Goal: Transaction & Acquisition: Obtain resource

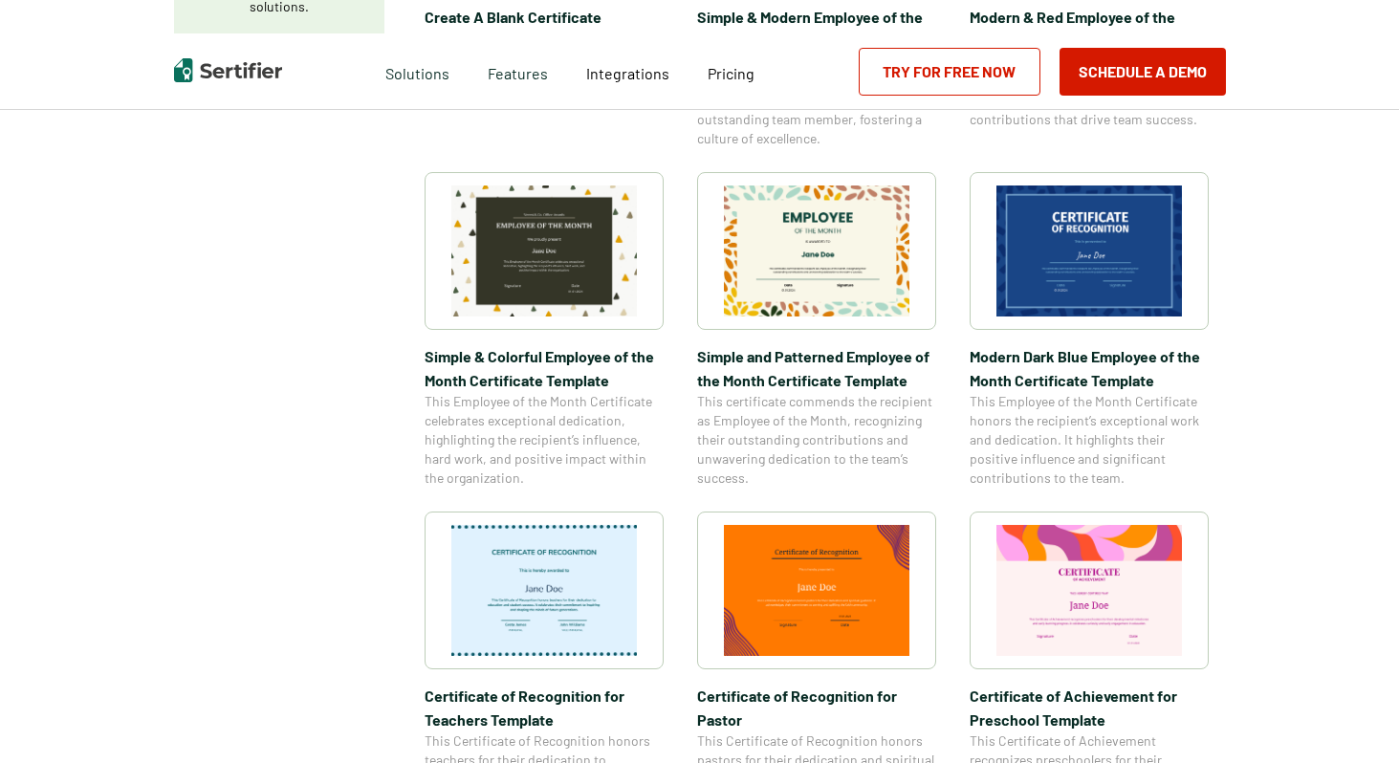
scroll to position [730, 0]
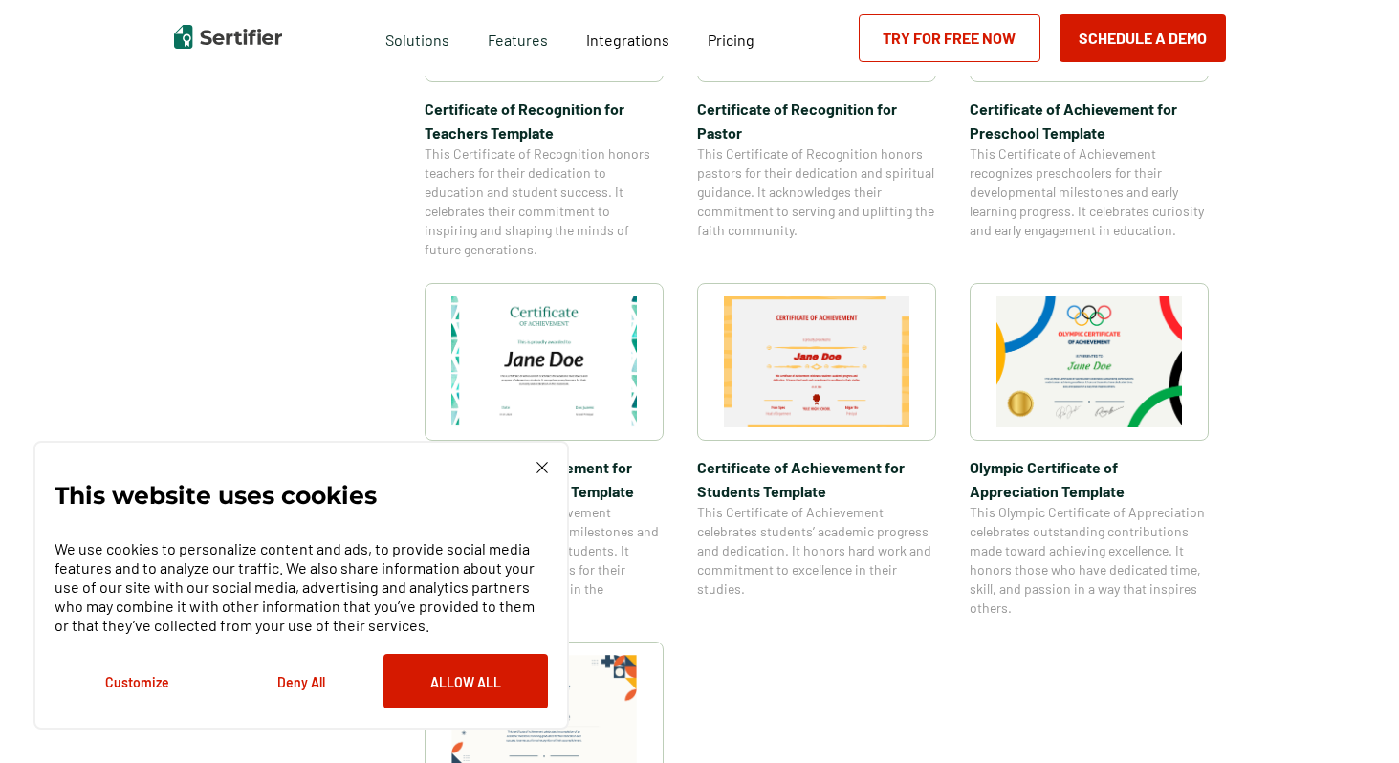
scroll to position [1290, 0]
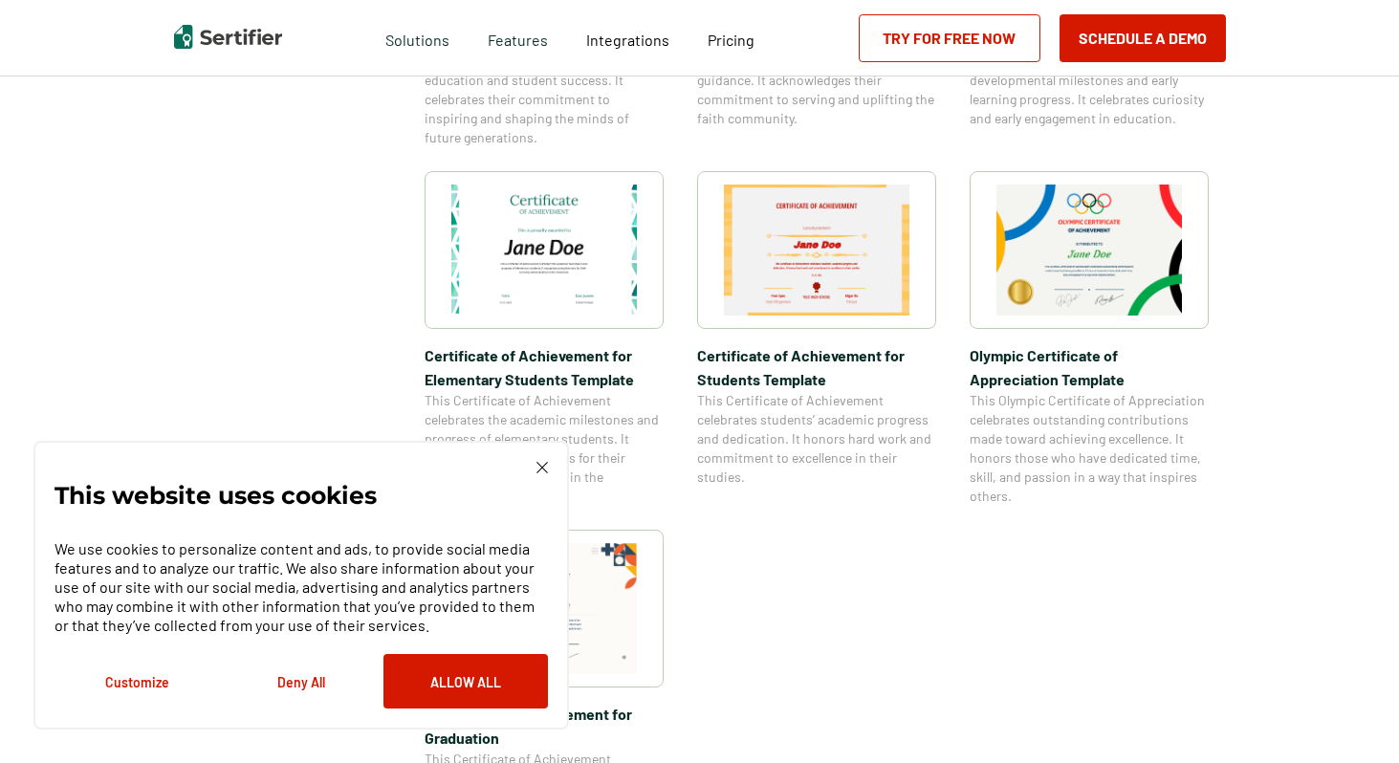
click at [576, 272] on img at bounding box center [544, 250] width 186 height 131
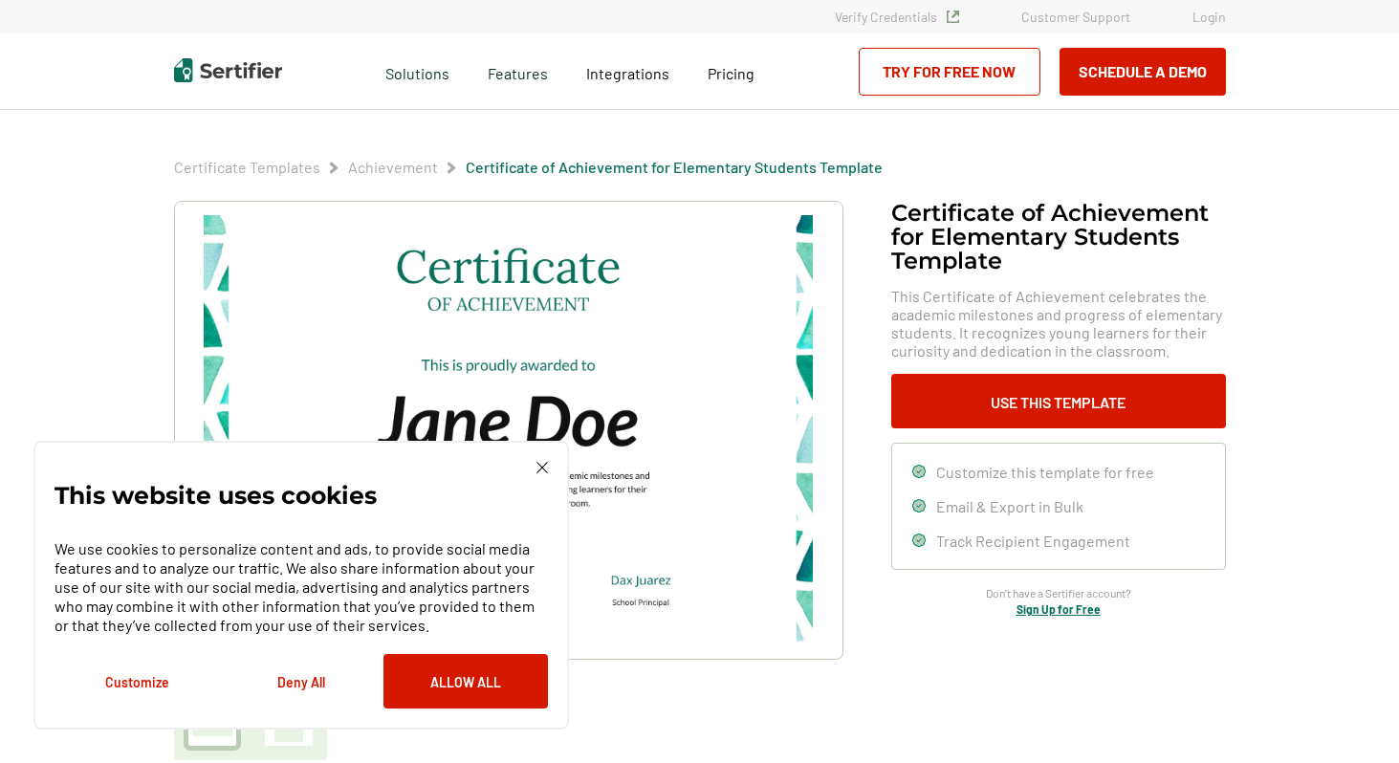
click at [538, 469] on img at bounding box center [541, 467] width 11 height 11
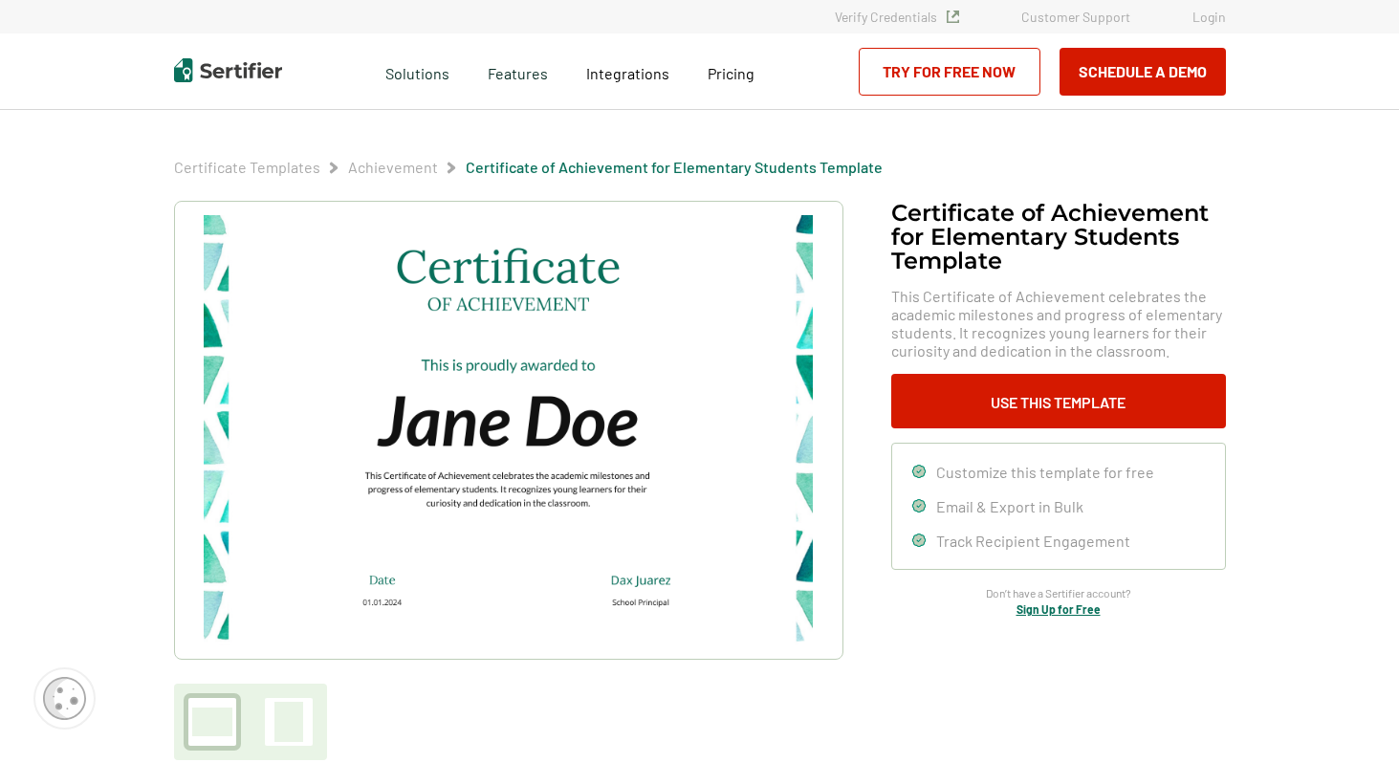
scroll to position [9, 0]
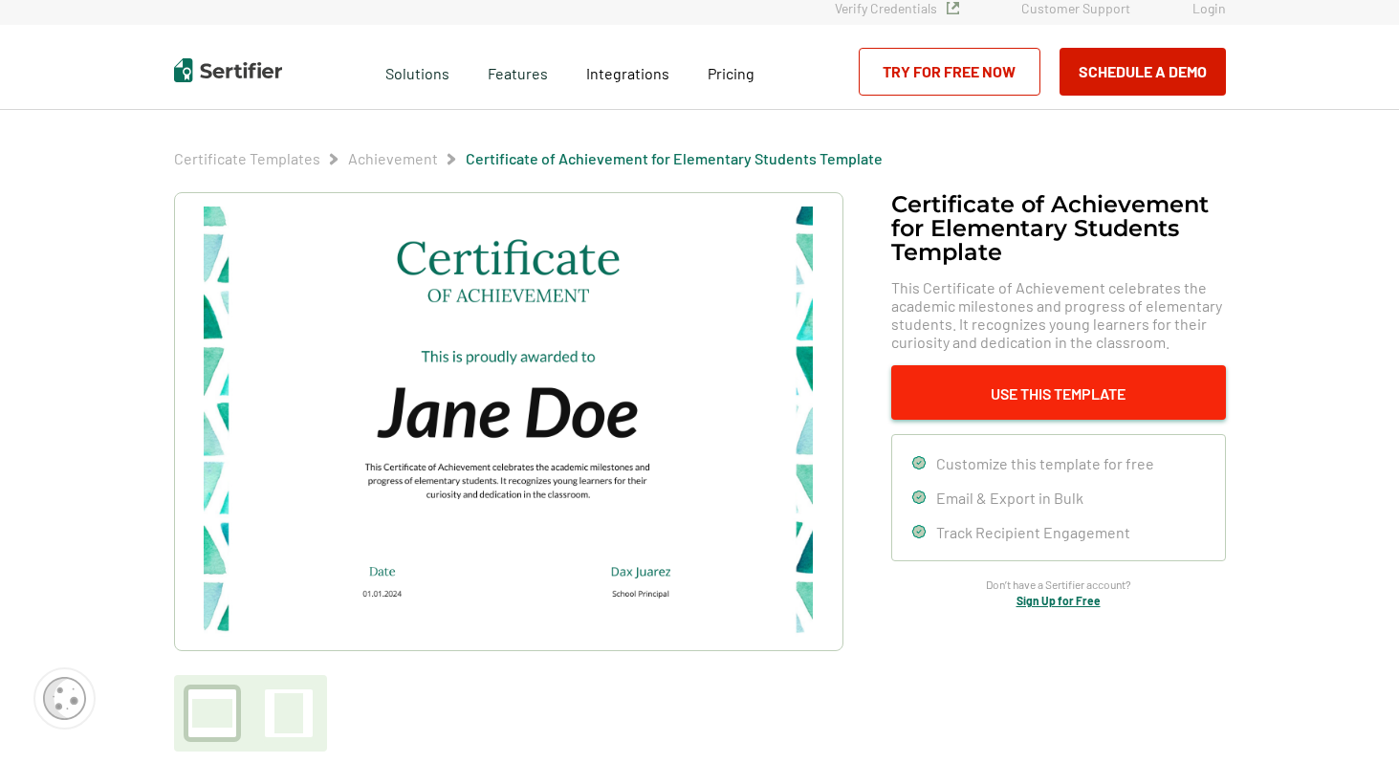
click at [1046, 398] on button "Use This Template" at bounding box center [1058, 392] width 335 height 55
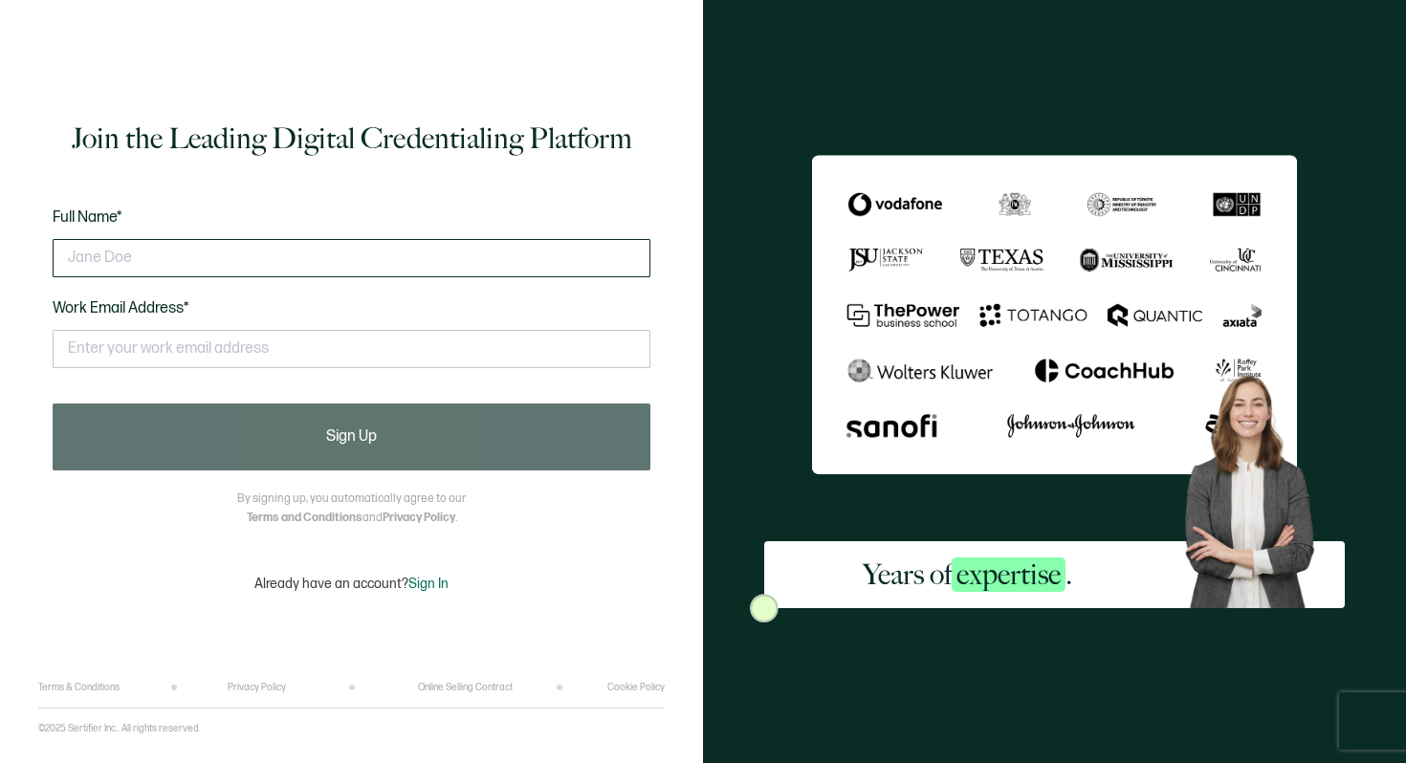
click at [325, 257] on input "text" at bounding box center [352, 258] width 598 height 38
type input "[PERSON_NAME]"
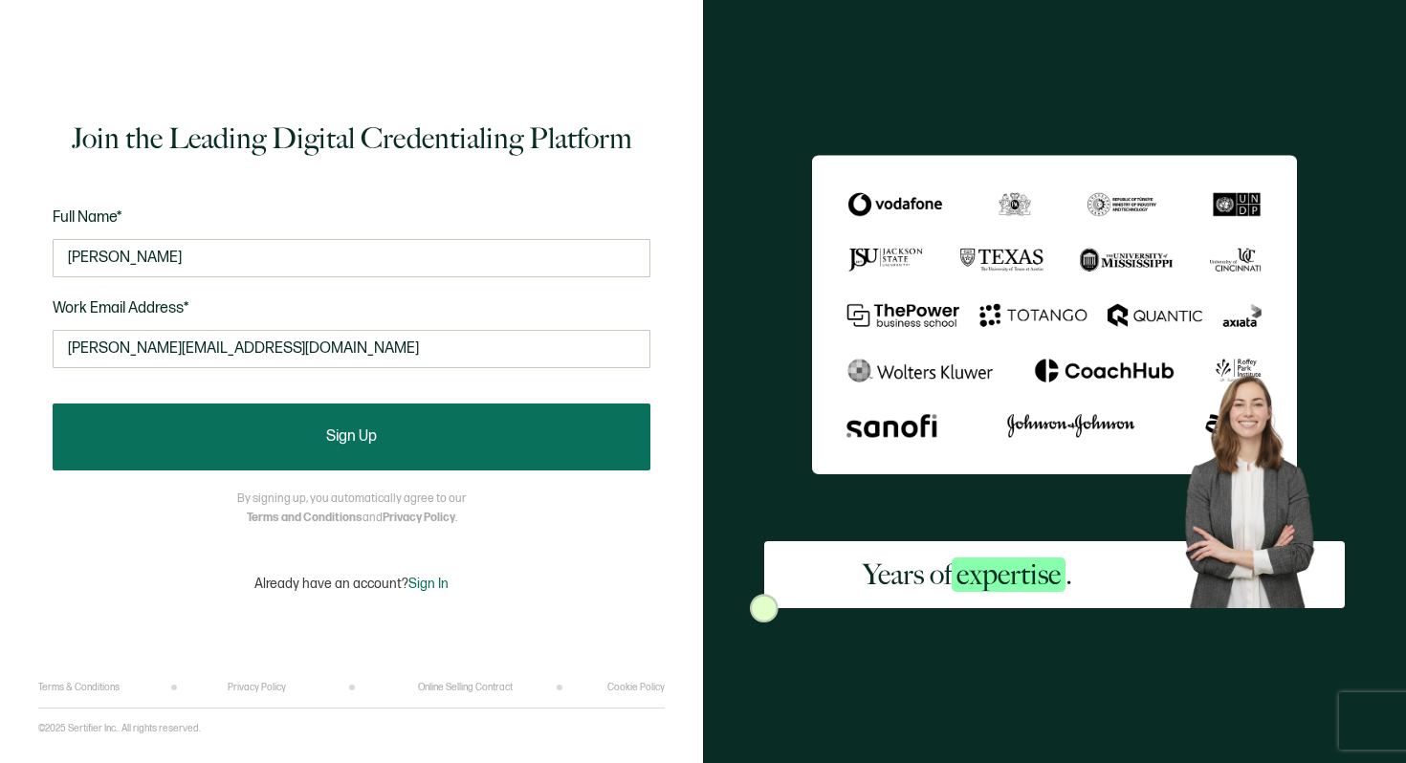
type input "[PERSON_NAME][EMAIL_ADDRESS][DOMAIN_NAME]"
click at [294, 416] on button "Sign Up" at bounding box center [352, 437] width 598 height 67
